Goal: Navigation & Orientation: Find specific page/section

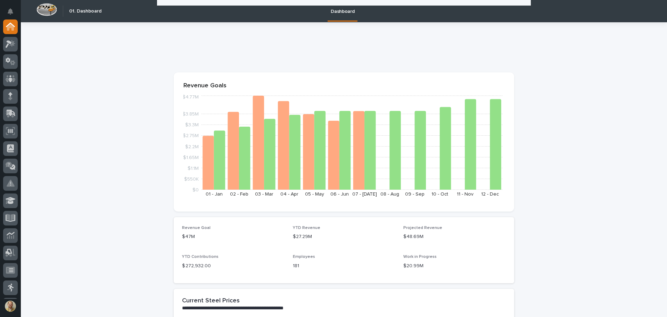
scroll to position [139, 0]
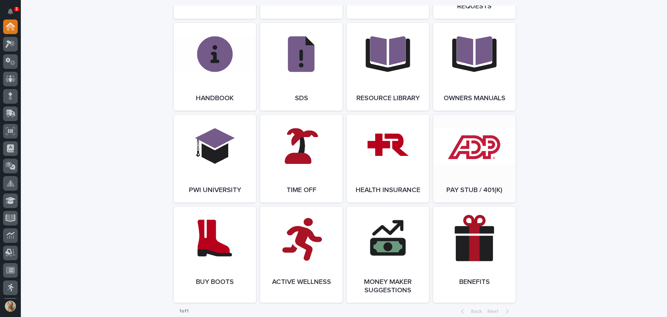
click at [443, 170] on link "Open Link" at bounding box center [474, 159] width 82 height 88
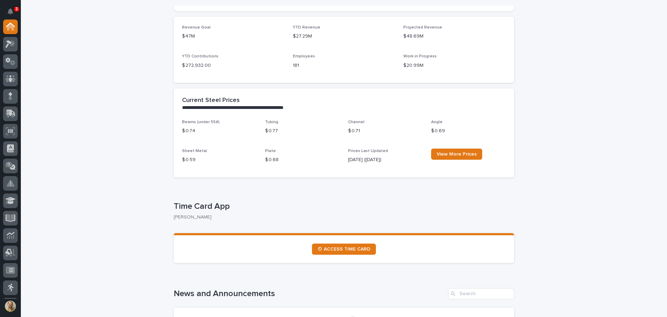
scroll to position [35, 0]
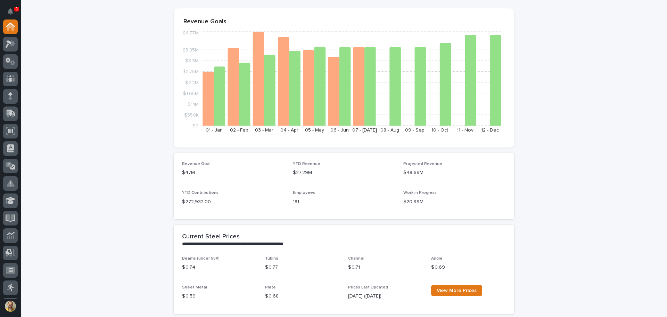
scroll to position [0, 0]
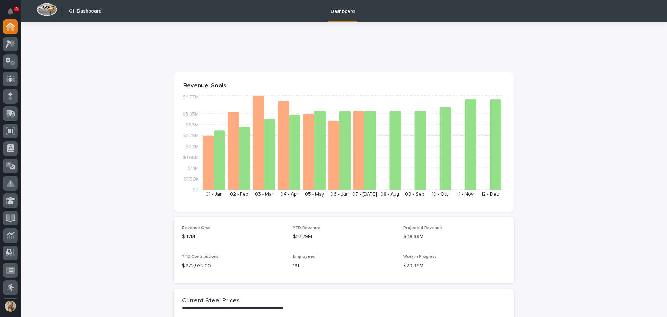
scroll to position [24, 0]
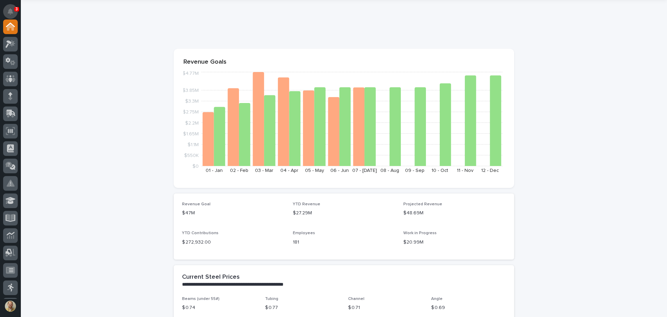
click at [13, 8] on button "Notifications" at bounding box center [10, 11] width 15 height 15
